Goal: Information Seeking & Learning: Learn about a topic

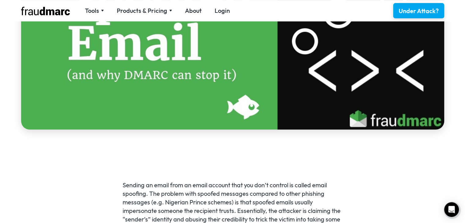
scroll to position [336, 0]
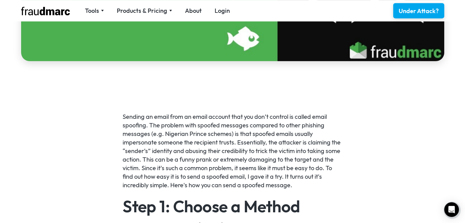
drag, startPoint x: 397, startPoint y: 164, endPoint x: 396, endPoint y: 170, distance: 5.6
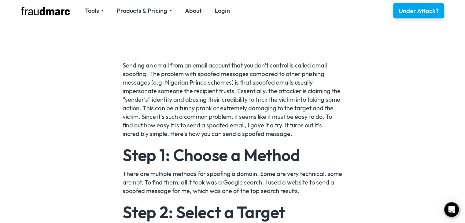
scroll to position [458, 0]
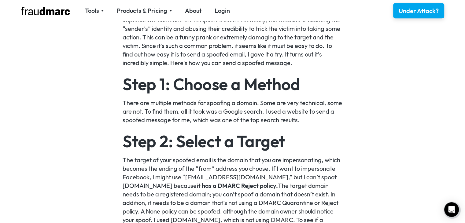
drag, startPoint x: 53, startPoint y: 67, endPoint x: 17, endPoint y: 86, distance: 40.9
drag, startPoint x: 28, startPoint y: 128, endPoint x: 31, endPoint y: 117, distance: 11.6
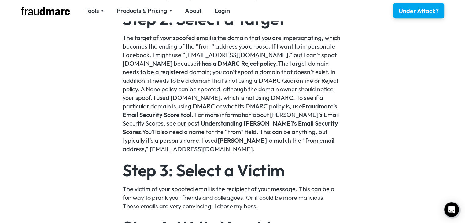
drag, startPoint x: 46, startPoint y: 97, endPoint x: 50, endPoint y: 96, distance: 3.9
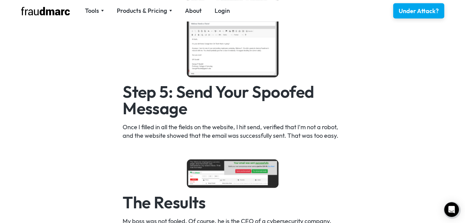
scroll to position [978, 0]
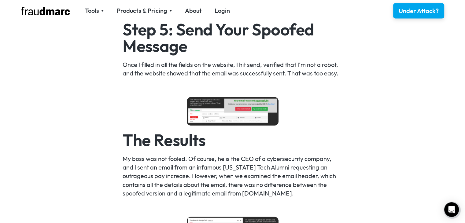
click at [389, 118] on div "Sending an email from an email account that you don’t control is called email s…" at bounding box center [232, 51] width 465 height 1246
drag, startPoint x: 389, startPoint y: 118, endPoint x: 411, endPoint y: 151, distance: 39.4
click at [411, 151] on div "Sending an email from an email account that you don’t control is called email s…" at bounding box center [232, 51] width 465 height 1246
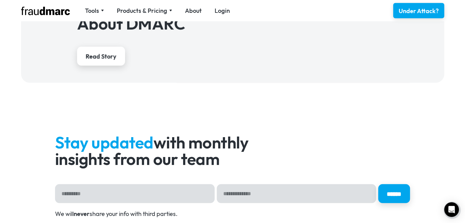
scroll to position [1681, 0]
